Goal: Information Seeking & Learning: Find specific fact

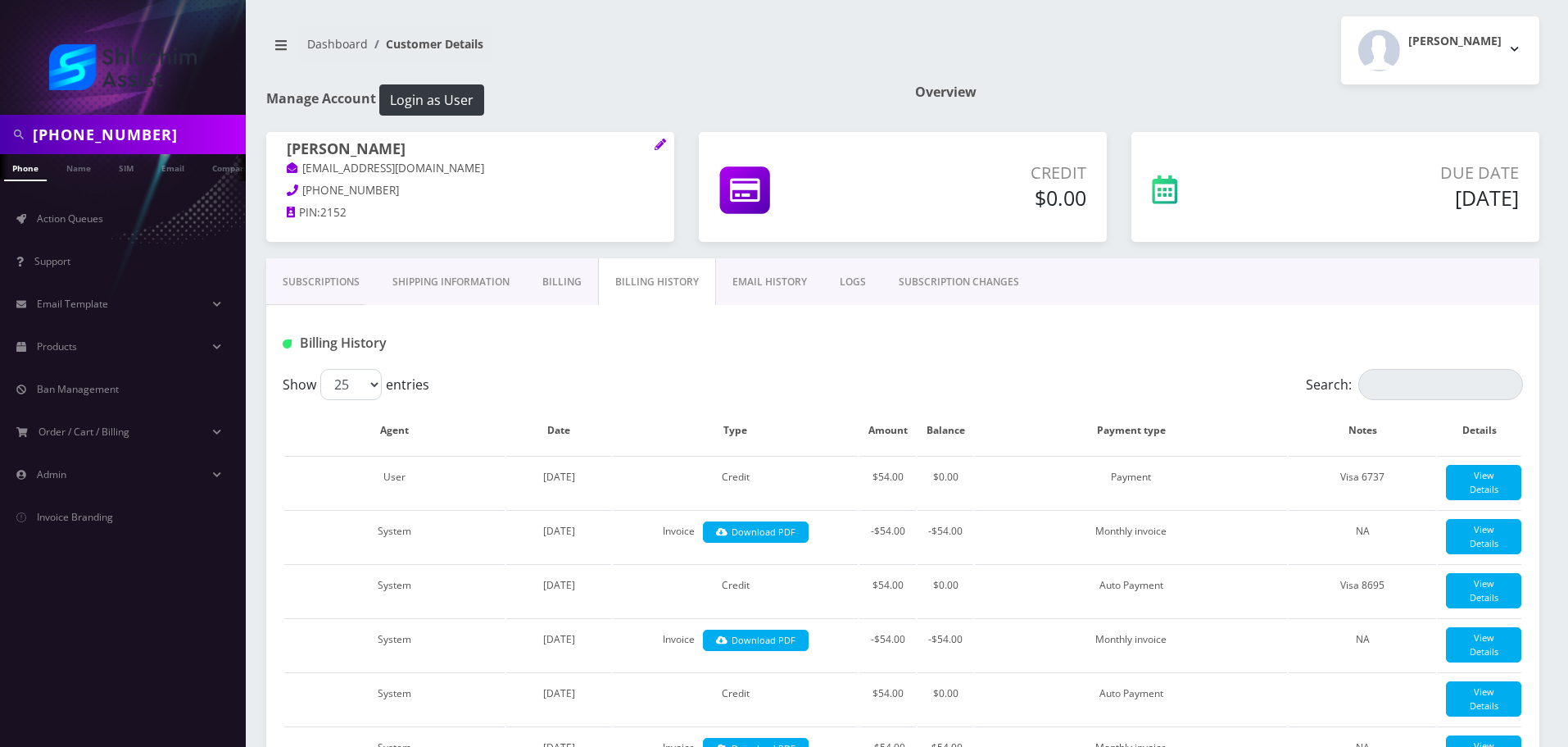
scroll to position [1927, 0]
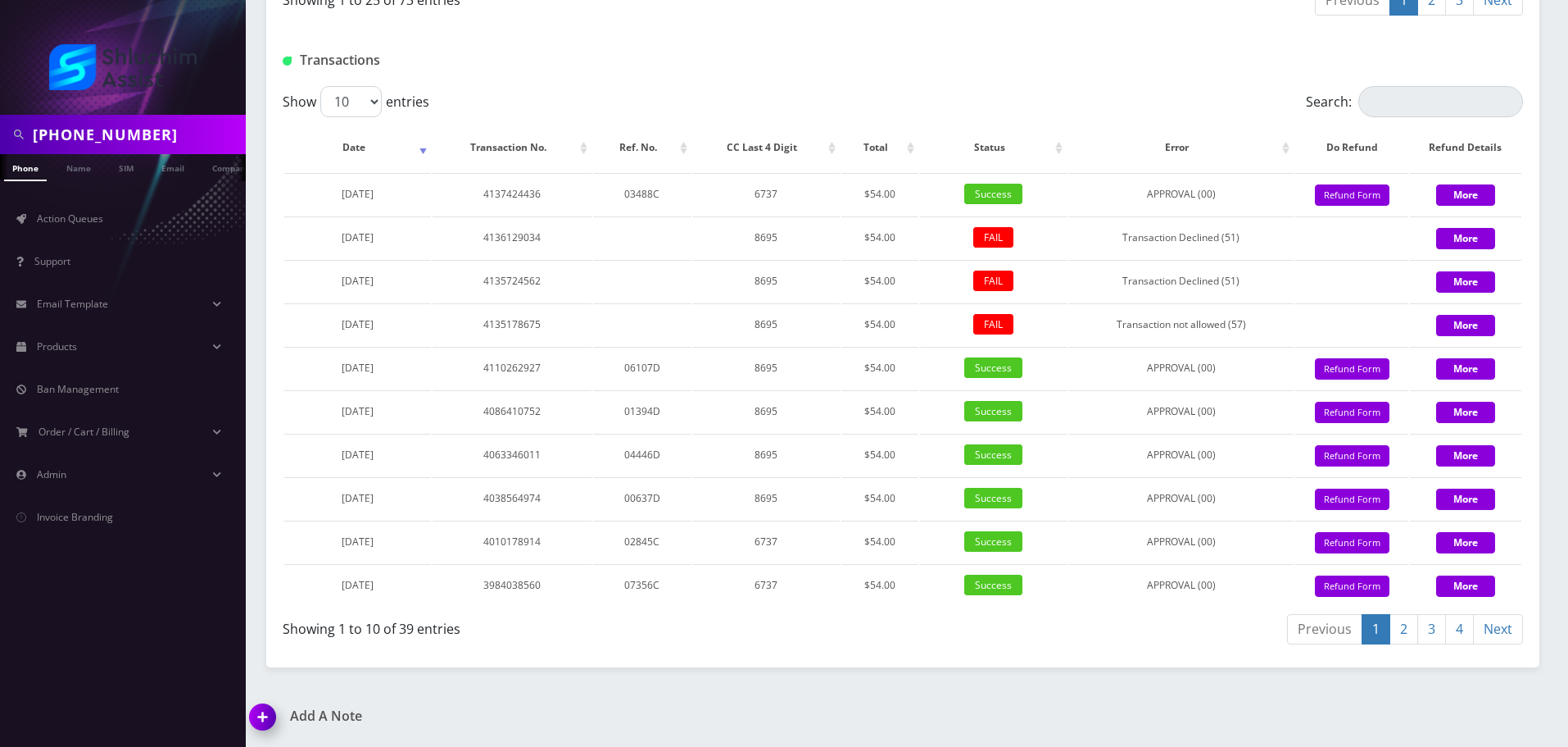
click at [120, 136] on input "[PHONE_NUMBER]" at bounding box center [136, 134] width 209 height 31
type input "3472471261"
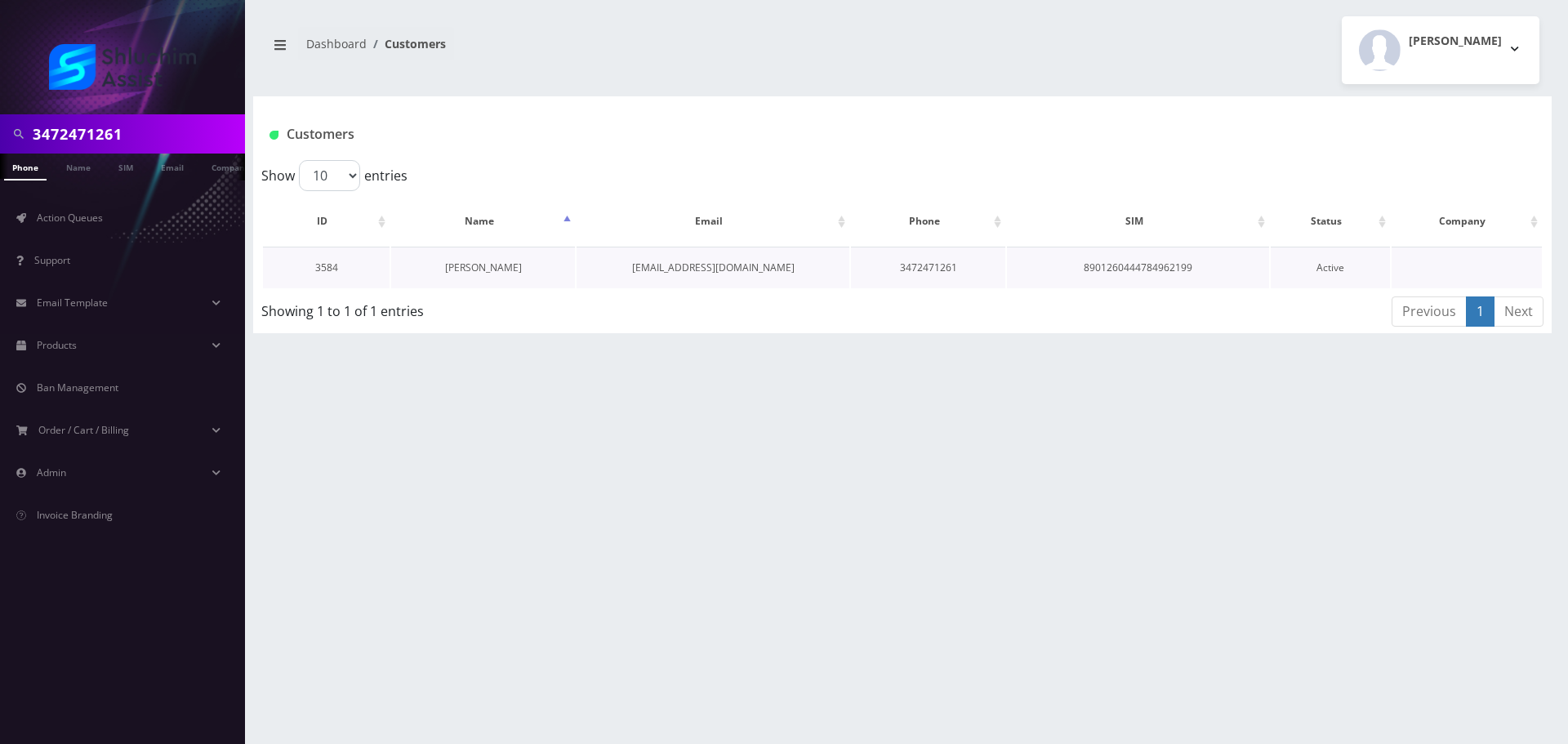
click at [491, 267] on link "Yisroel Liberow" at bounding box center [483, 267] width 77 height 14
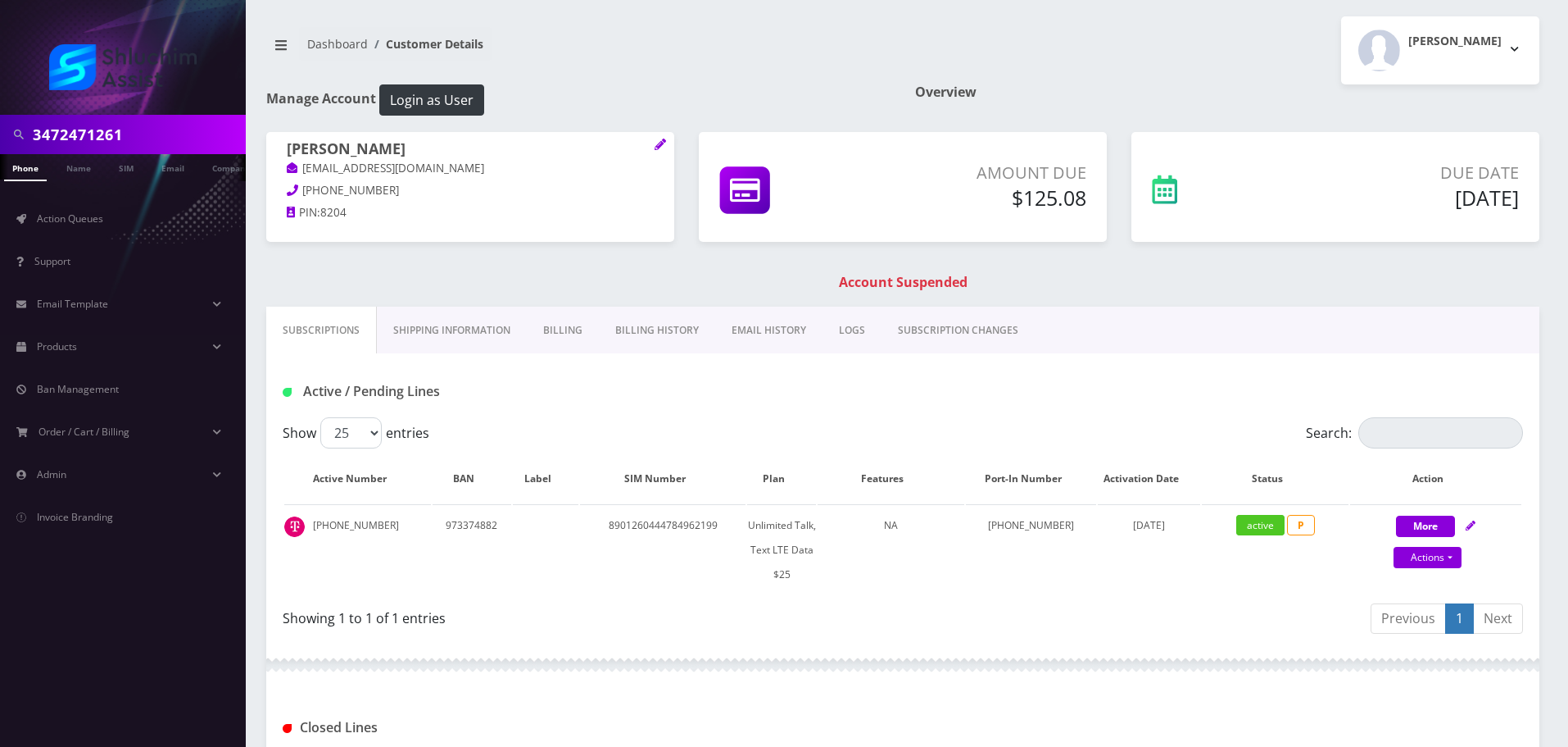
click at [663, 324] on link "Billing History" at bounding box center [657, 329] width 116 height 47
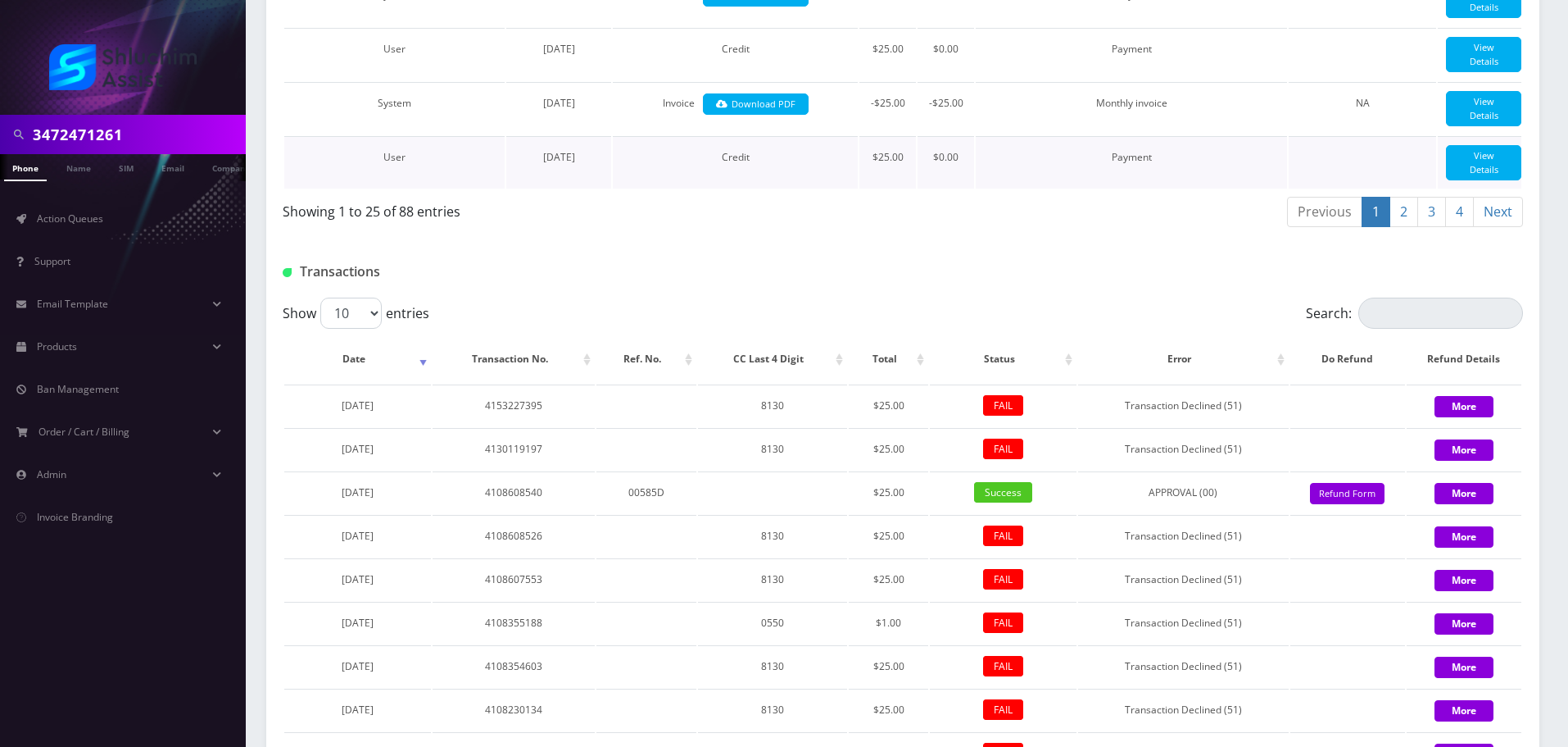
scroll to position [1975, 0]
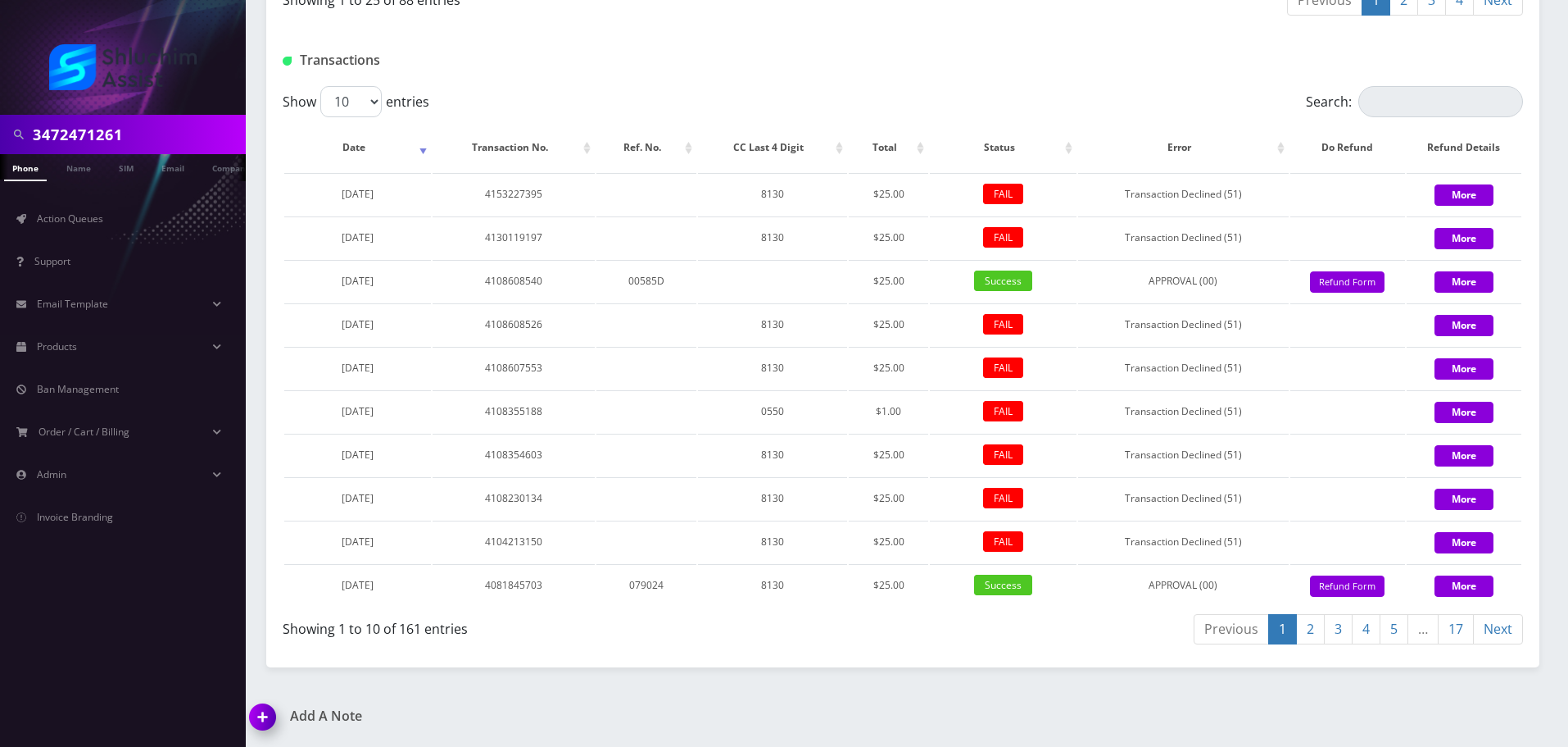
click at [1313, 628] on link "2" at bounding box center [1310, 629] width 28 height 30
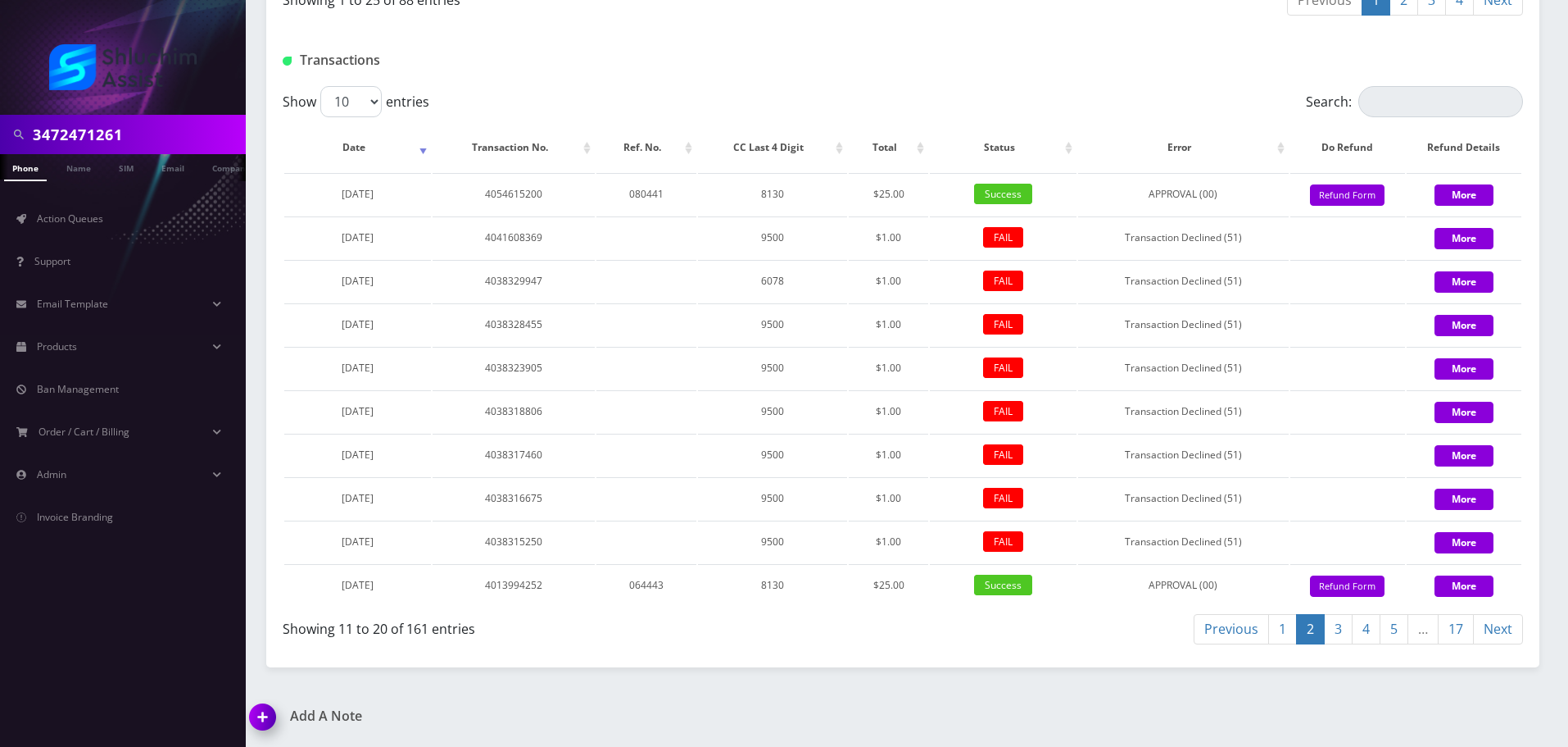
click at [1278, 636] on link "1" at bounding box center [1282, 629] width 28 height 30
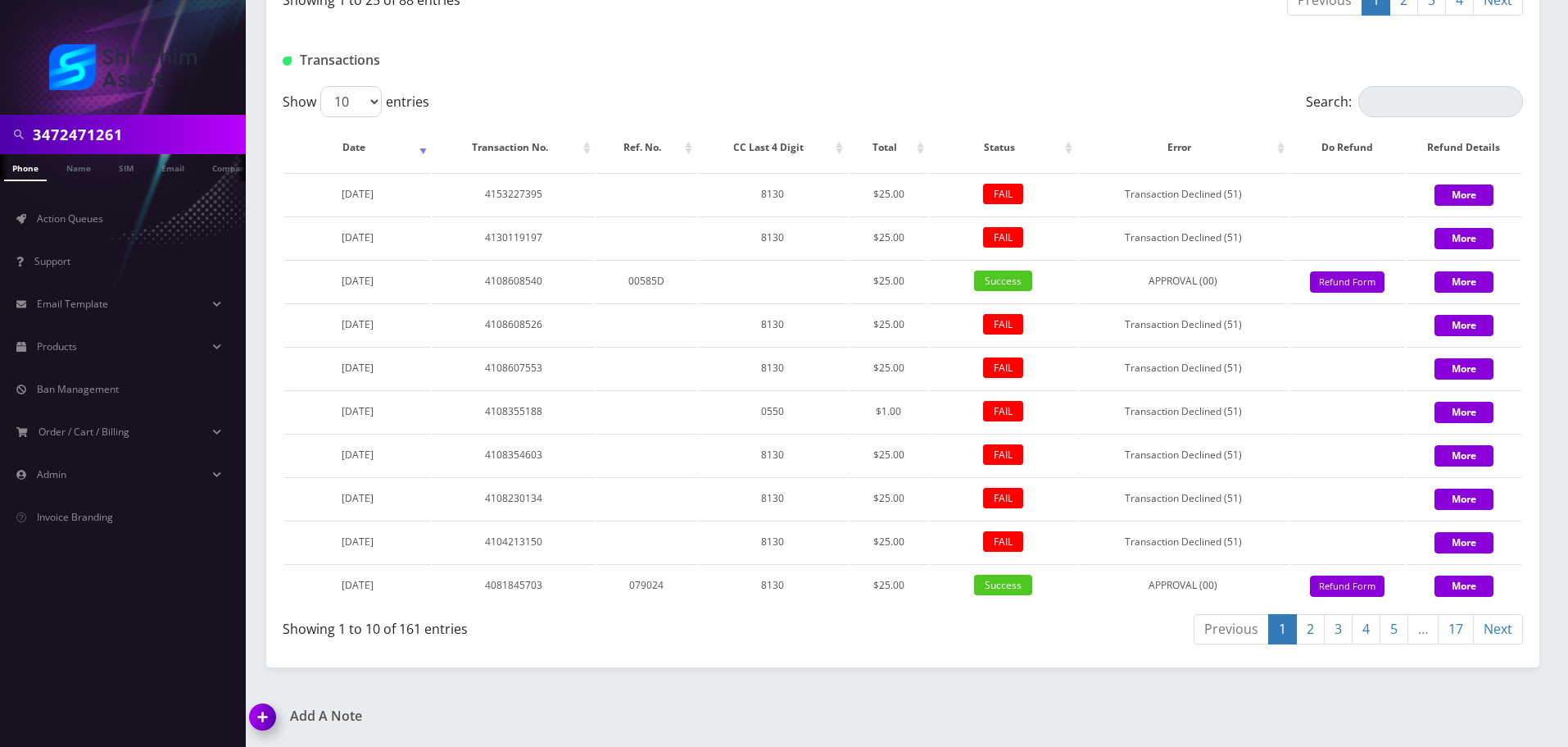
click at [1311, 636] on link "2" at bounding box center [1310, 629] width 28 height 30
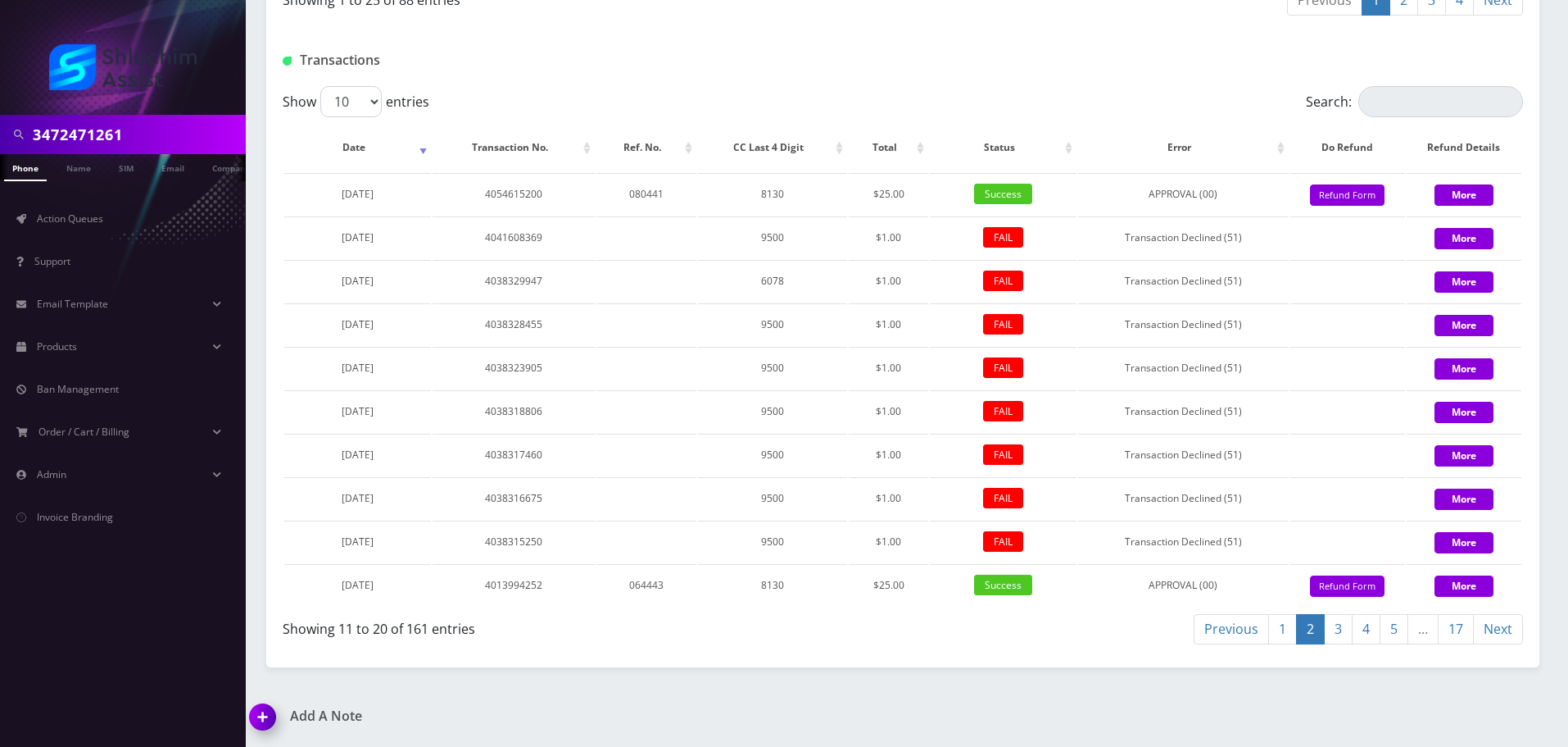
click at [1346, 639] on link "3" at bounding box center [1338, 629] width 28 height 30
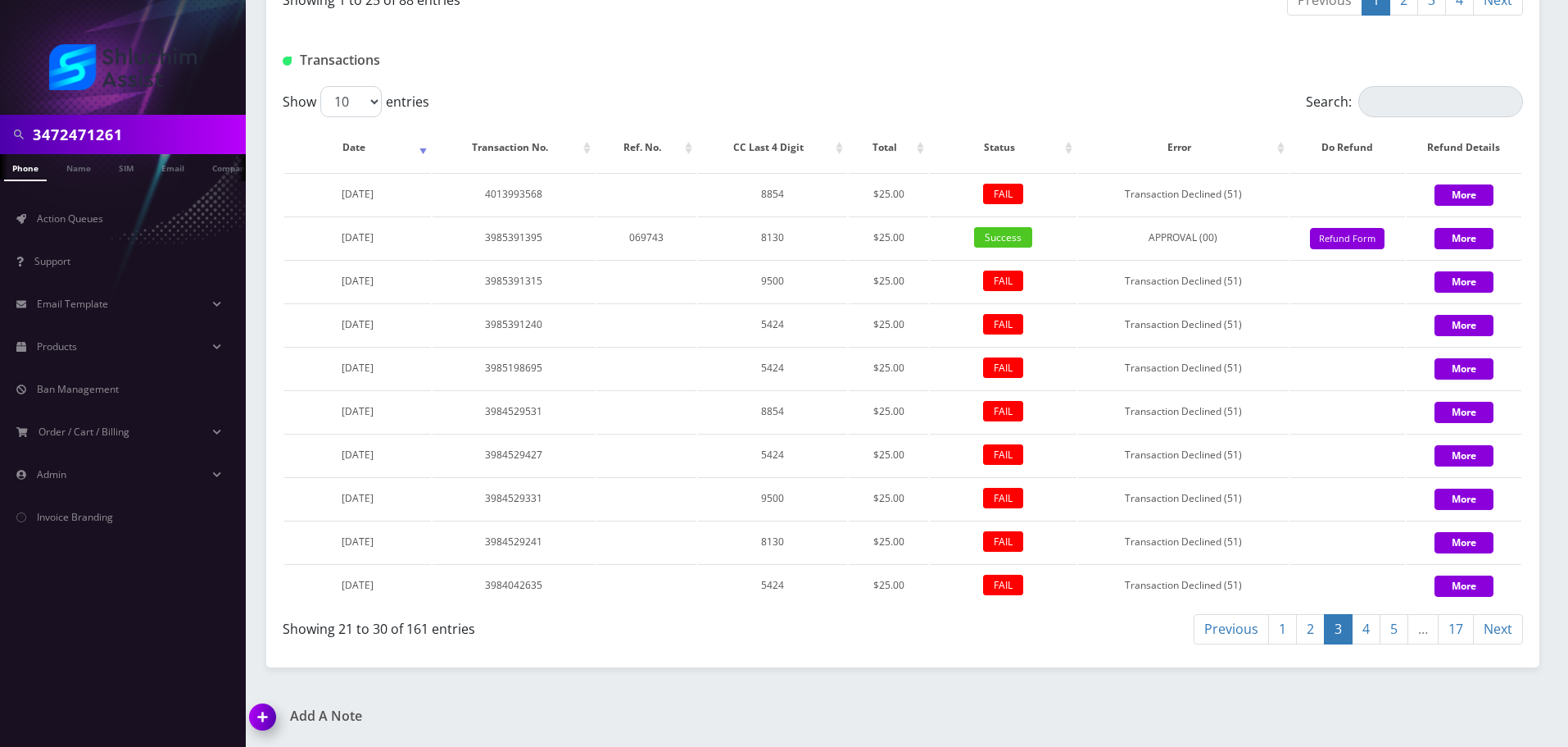
click at [1309, 638] on link "2" at bounding box center [1310, 629] width 28 height 30
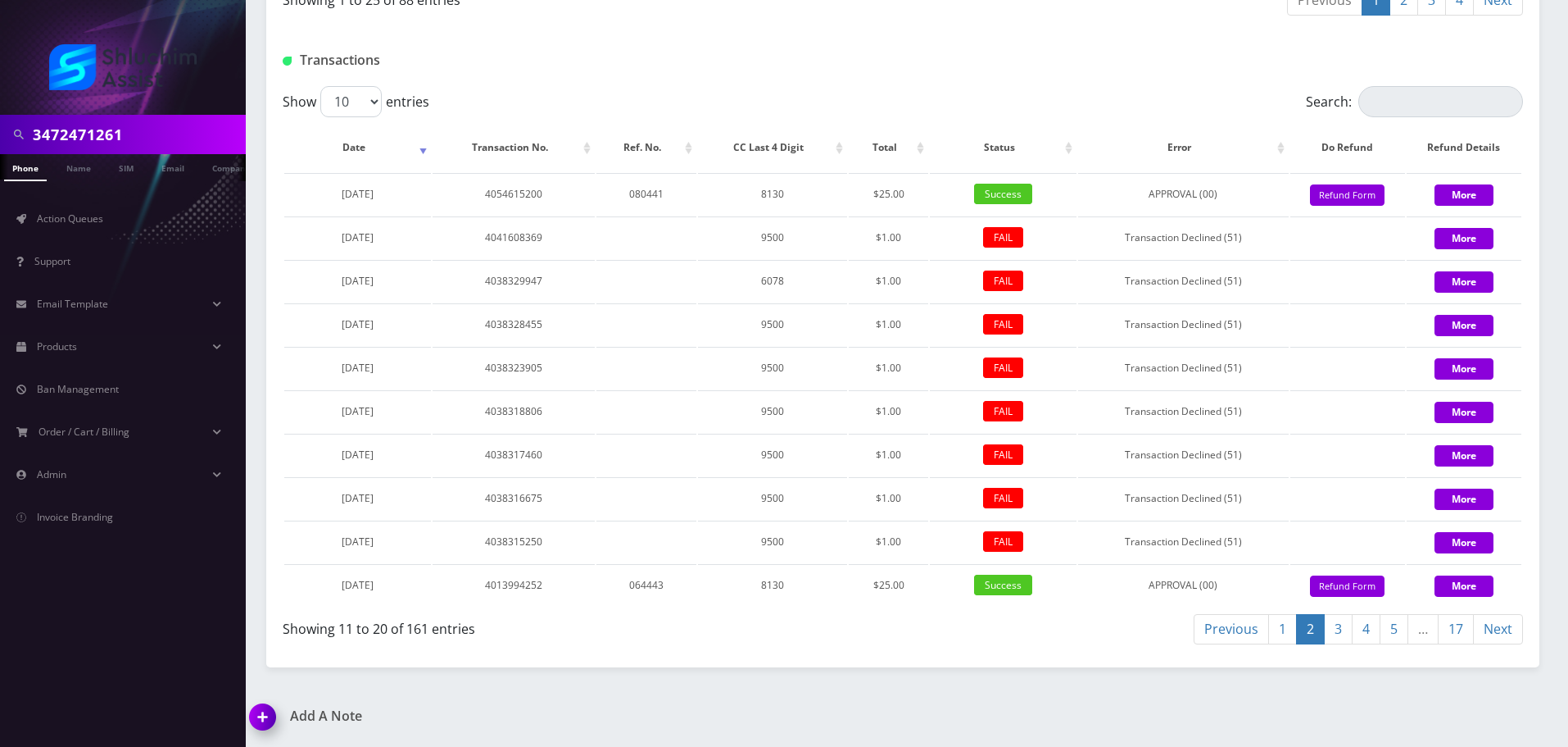
click at [1287, 633] on link "1" at bounding box center [1282, 629] width 28 height 30
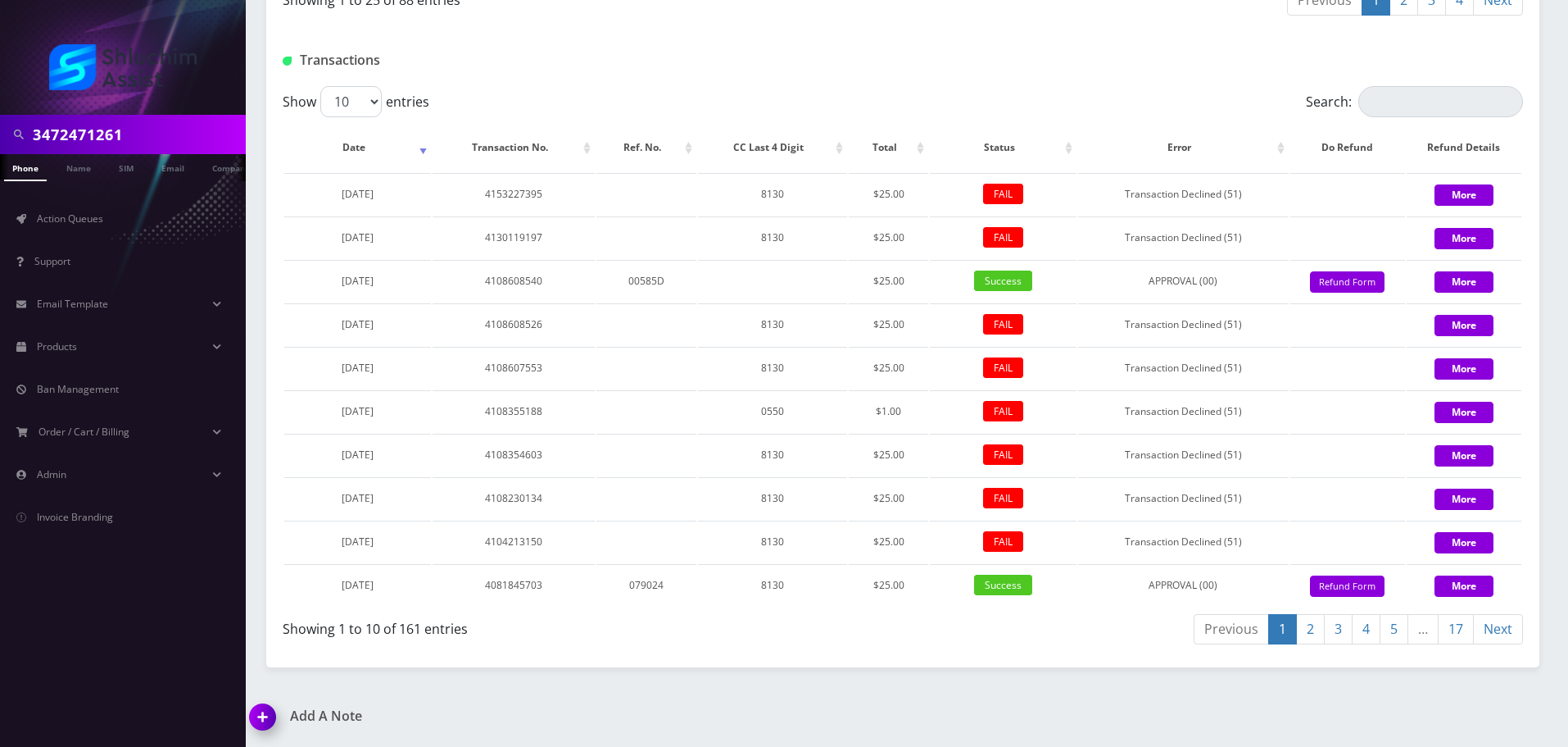
click at [167, 139] on input "3472471261" at bounding box center [136, 134] width 209 height 31
paste input "[PHONE_NUMBER]"
click at [110, 141] on input "[PHONE_NUMBER]" at bounding box center [136, 134] width 209 height 31
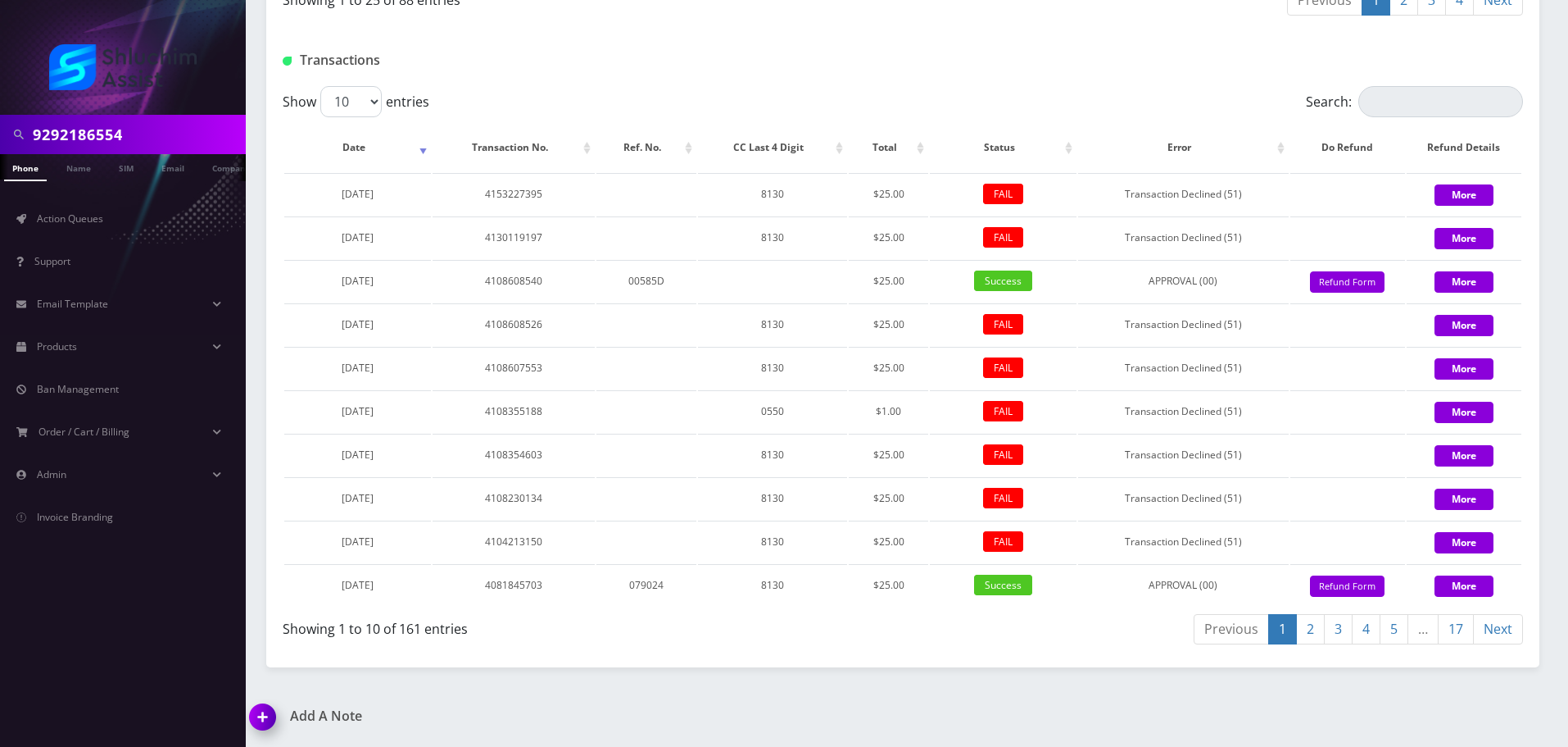
type input "9292186554"
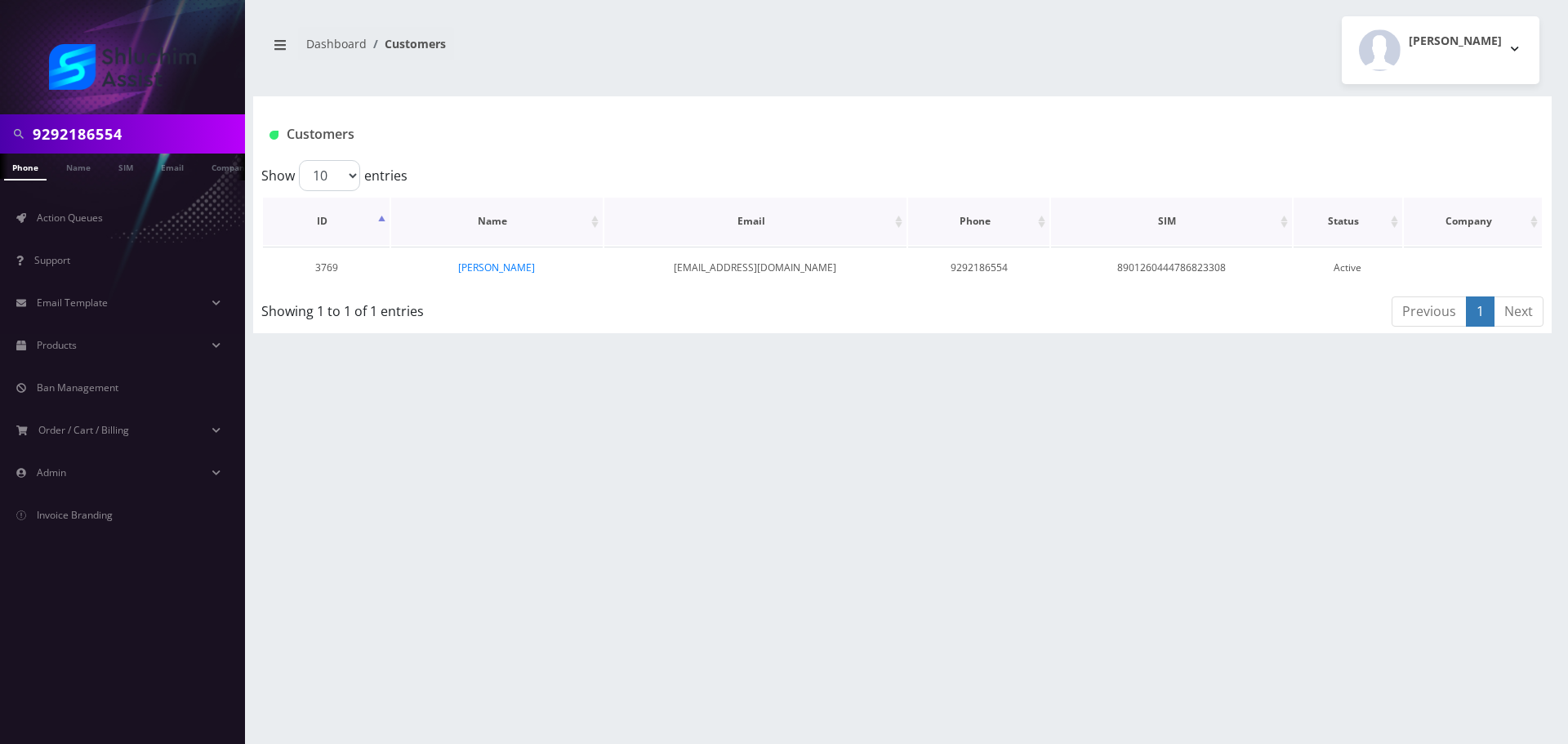
click at [503, 221] on th "Name" at bounding box center [496, 220] width 211 height 47
click at [498, 256] on td "Miriam Rivky Fuhrer" at bounding box center [496, 268] width 211 height 41
click at [502, 265] on link "Miriam Rivky Fuhrer" at bounding box center [496, 267] width 77 height 14
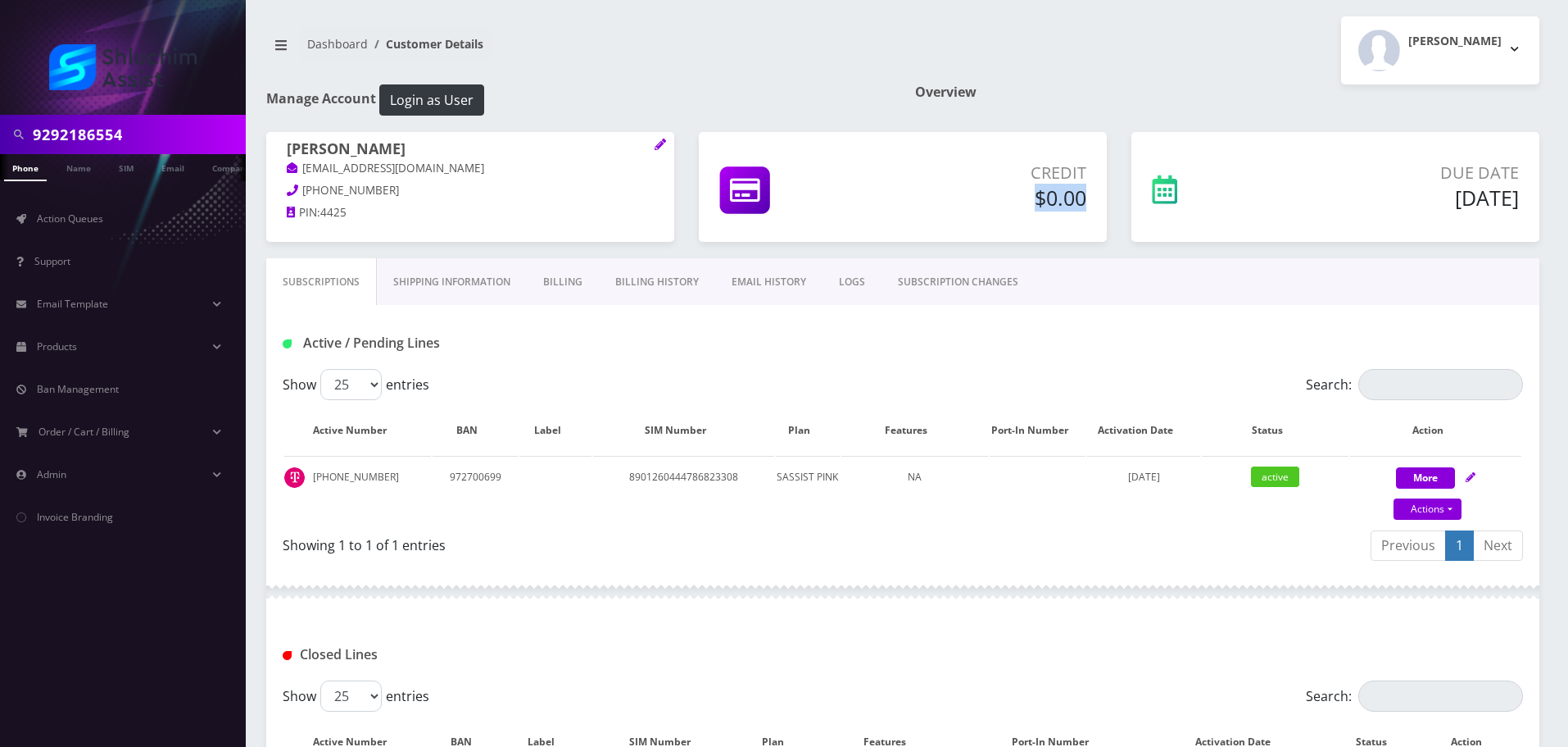
drag, startPoint x: 1013, startPoint y: 205, endPoint x: 1090, endPoint y: 205, distance: 77.0
click at [1090, 205] on div "Credit $0.00" at bounding box center [984, 188] width 229 height 56
drag, startPoint x: 986, startPoint y: 205, endPoint x: 1026, endPoint y: 205, distance: 40.0
click at [1025, 205] on h5 "$0.00" at bounding box center [984, 198] width 204 height 25
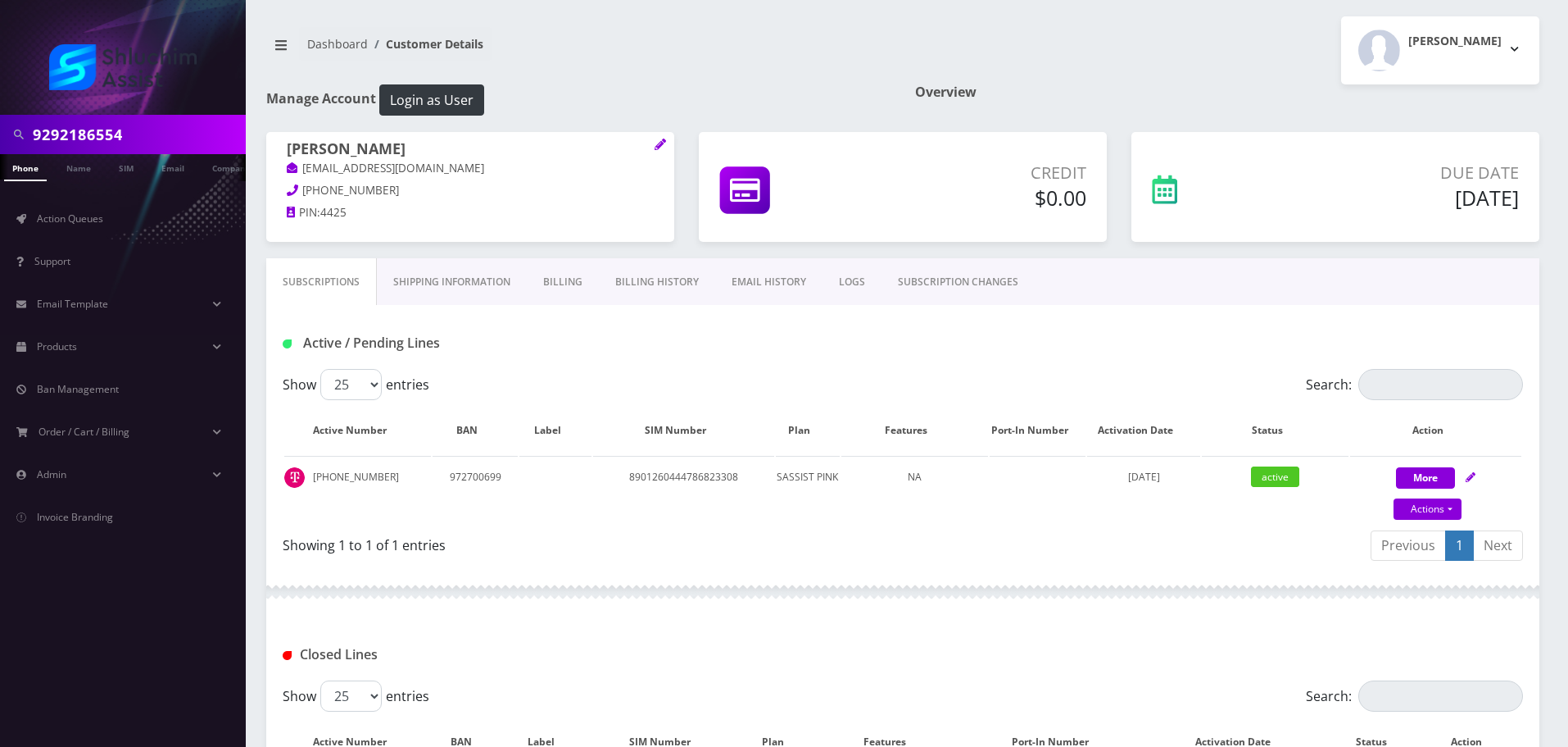
drag, startPoint x: 1026, startPoint y: 205, endPoint x: 988, endPoint y: 189, distance: 41.2
click at [1026, 206] on h5 "$0.00" at bounding box center [984, 198] width 204 height 25
click at [145, 130] on input "9292186554" at bounding box center [136, 134] width 209 height 31
click at [147, 130] on input "9292186554" at bounding box center [136, 134] width 209 height 31
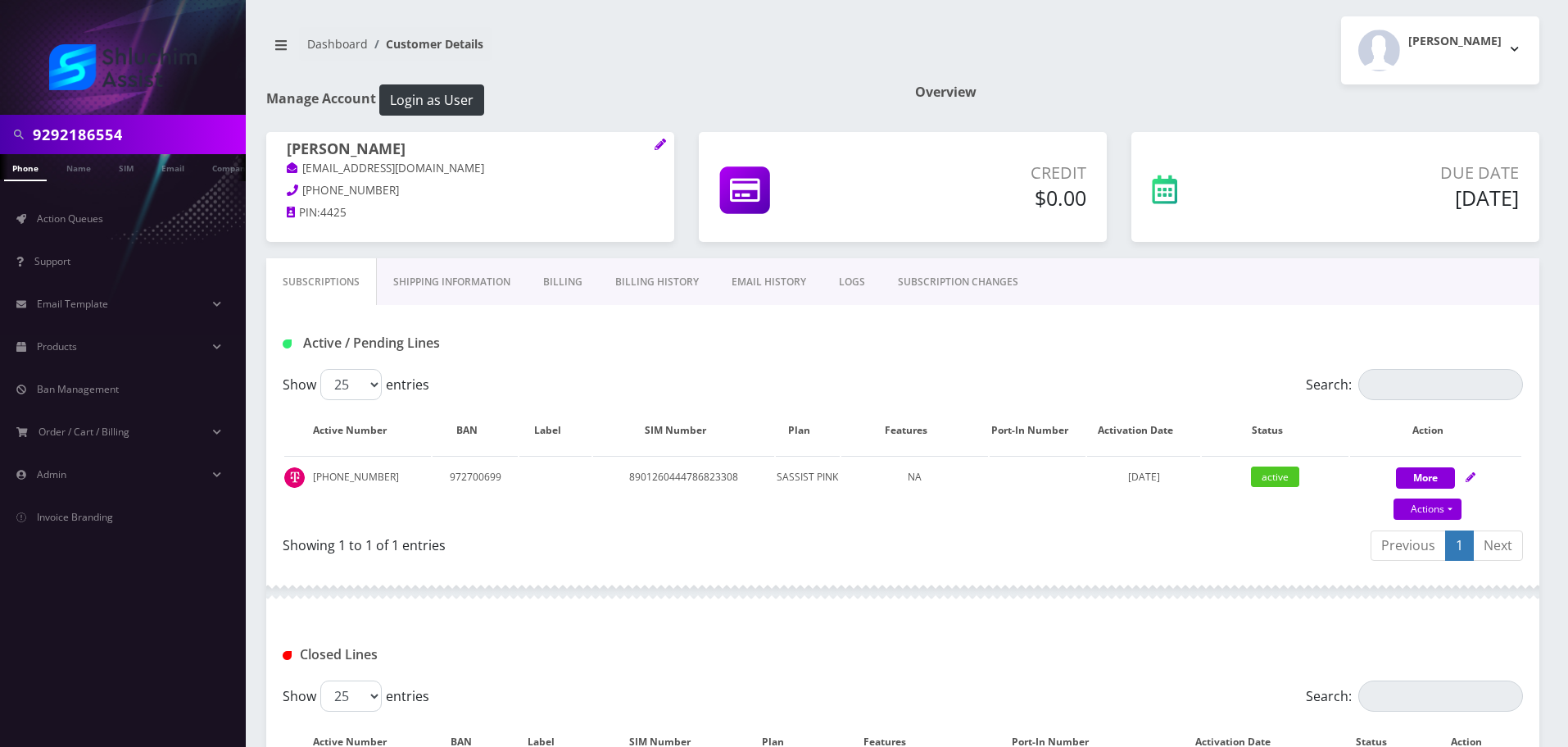
paste input "[PERSON_NAME]"
click at [113, 130] on input "[PERSON_NAME]" at bounding box center [136, 134] width 209 height 31
type input "[PERSON_NAME]"
click at [96, 166] on link "Name" at bounding box center [78, 167] width 41 height 27
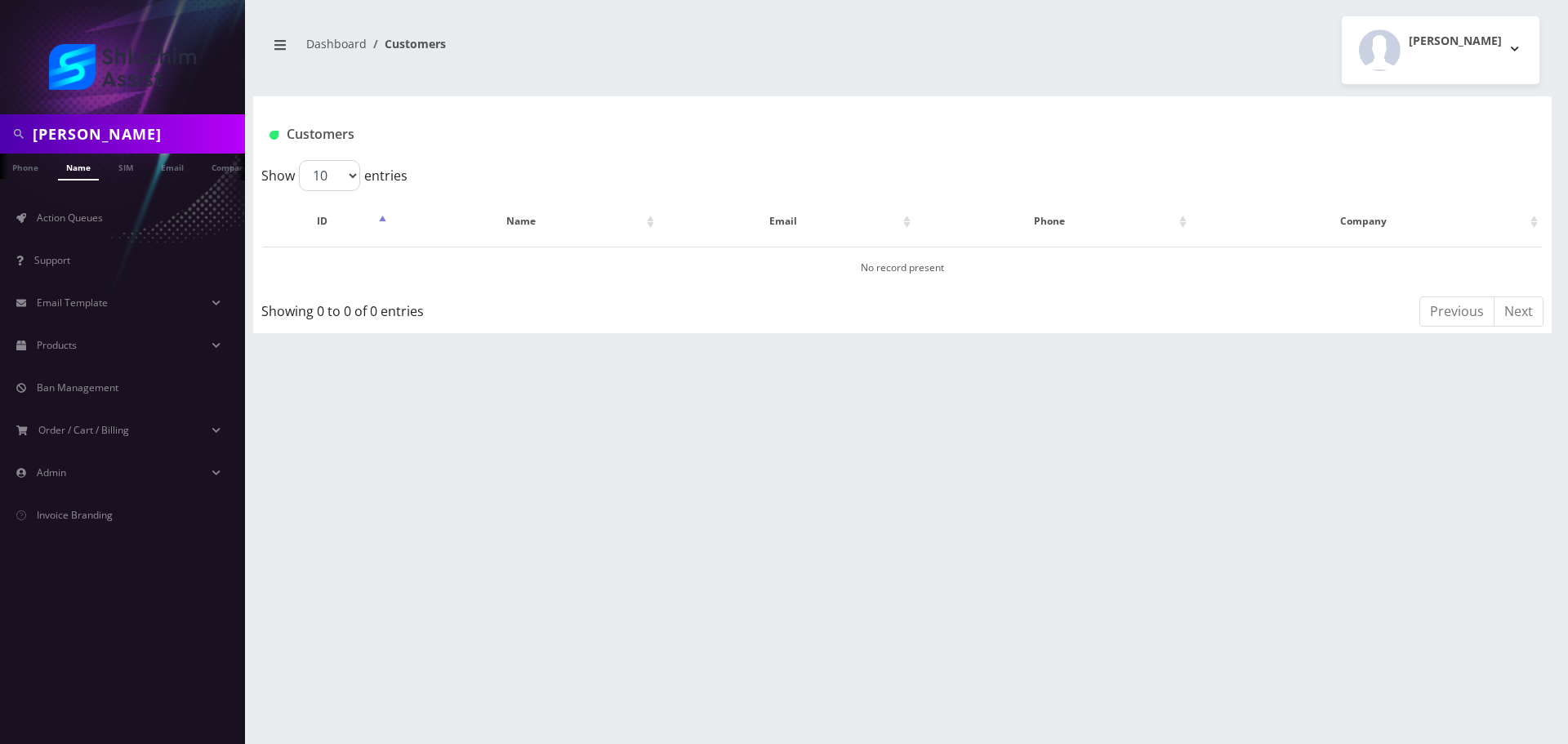
click at [143, 129] on input "[PERSON_NAME]" at bounding box center [136, 133] width 208 height 31
